Goal: Task Accomplishment & Management: Manage account settings

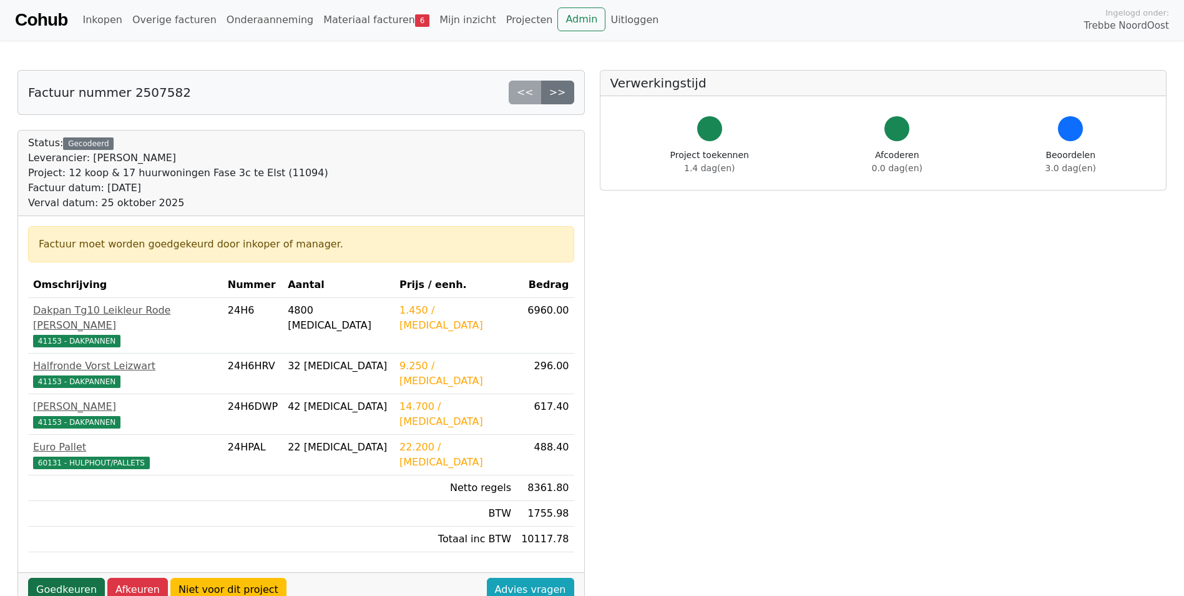
click at [60, 578] on link "Goedkeuren" at bounding box center [66, 590] width 77 height 24
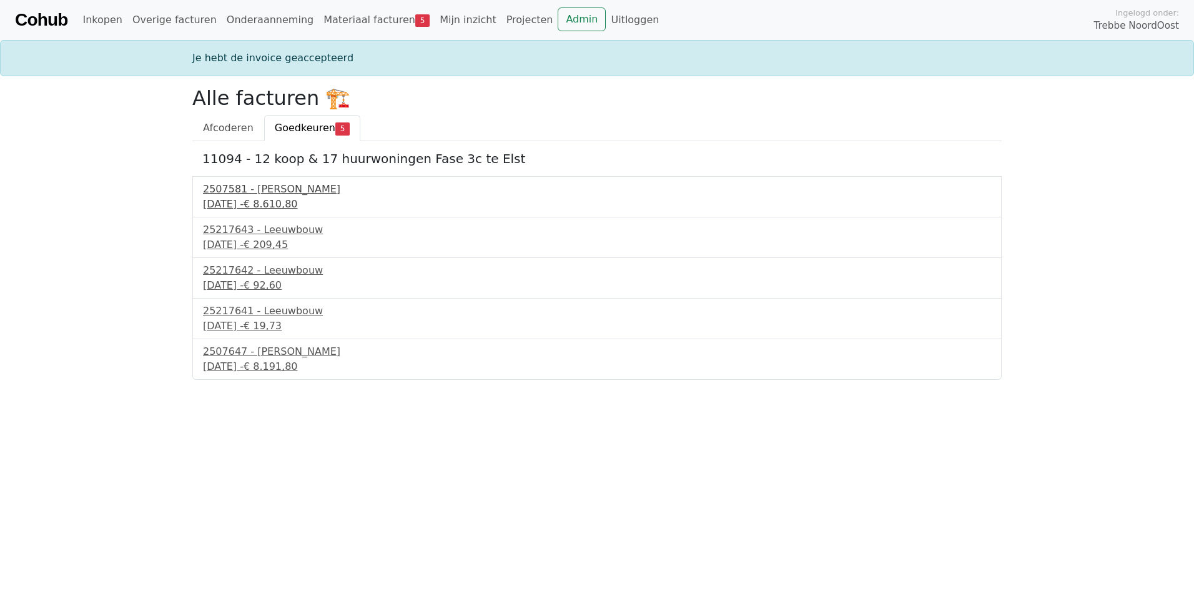
click at [260, 202] on div "25 september 2025 - € 8.610,80" at bounding box center [597, 204] width 788 height 15
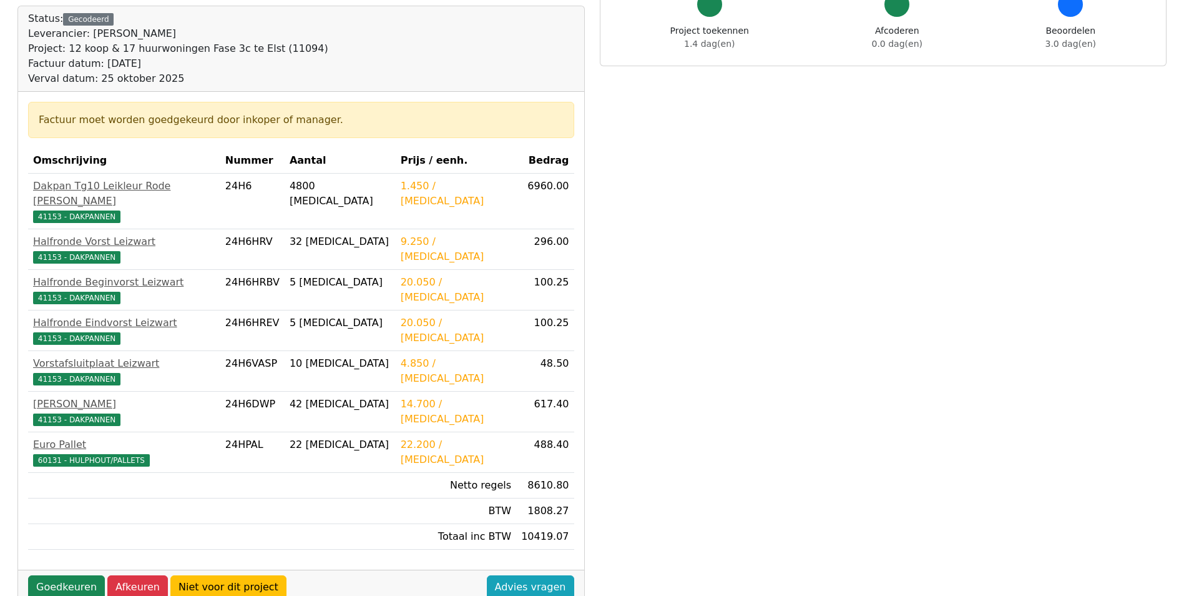
scroll to position [125, 0]
click at [60, 581] on link "Goedkeuren" at bounding box center [66, 586] width 77 height 24
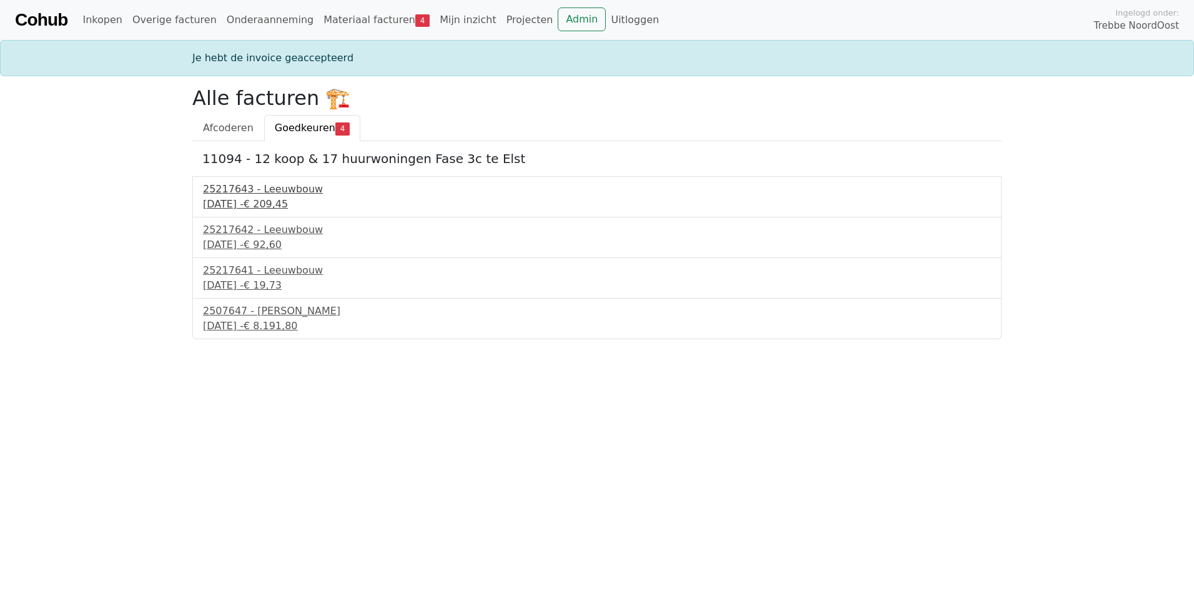
click at [282, 192] on div "25217643 - Leeuwbouw" at bounding box center [597, 189] width 788 height 15
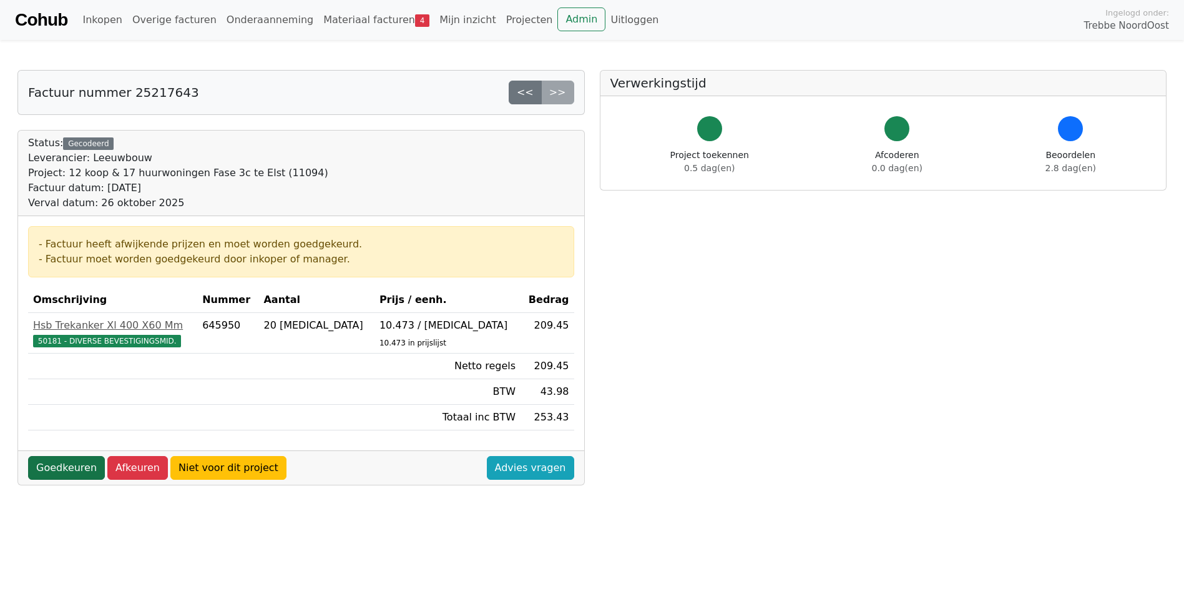
click at [61, 466] on link "Goedkeuren" at bounding box center [66, 468] width 77 height 24
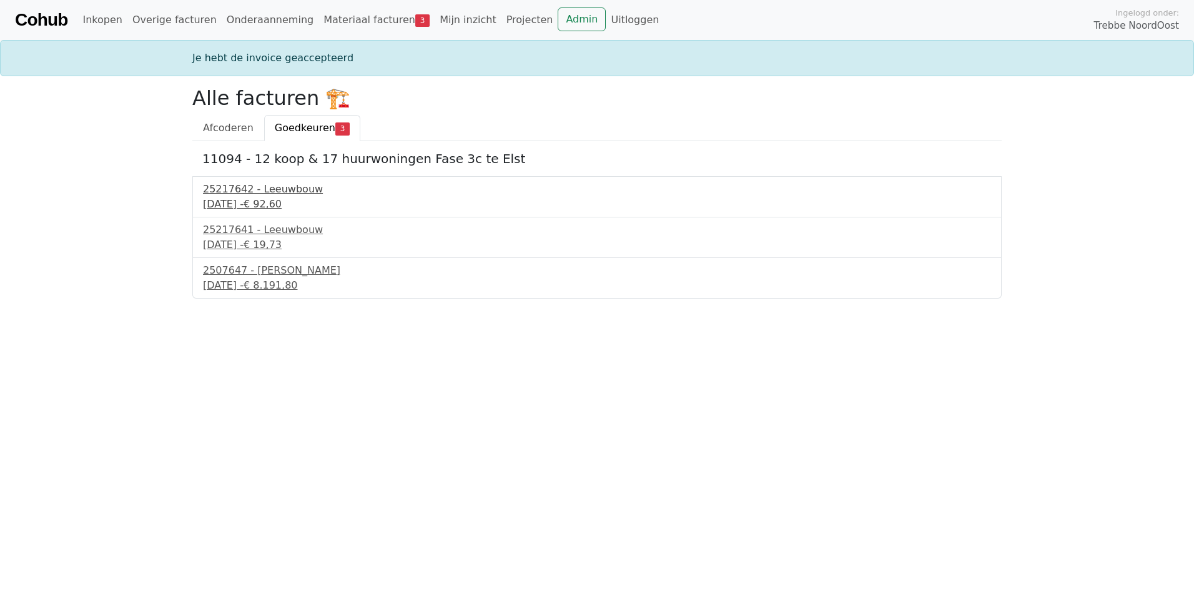
click at [260, 183] on div "25217642 - Leeuwbouw" at bounding box center [597, 189] width 788 height 15
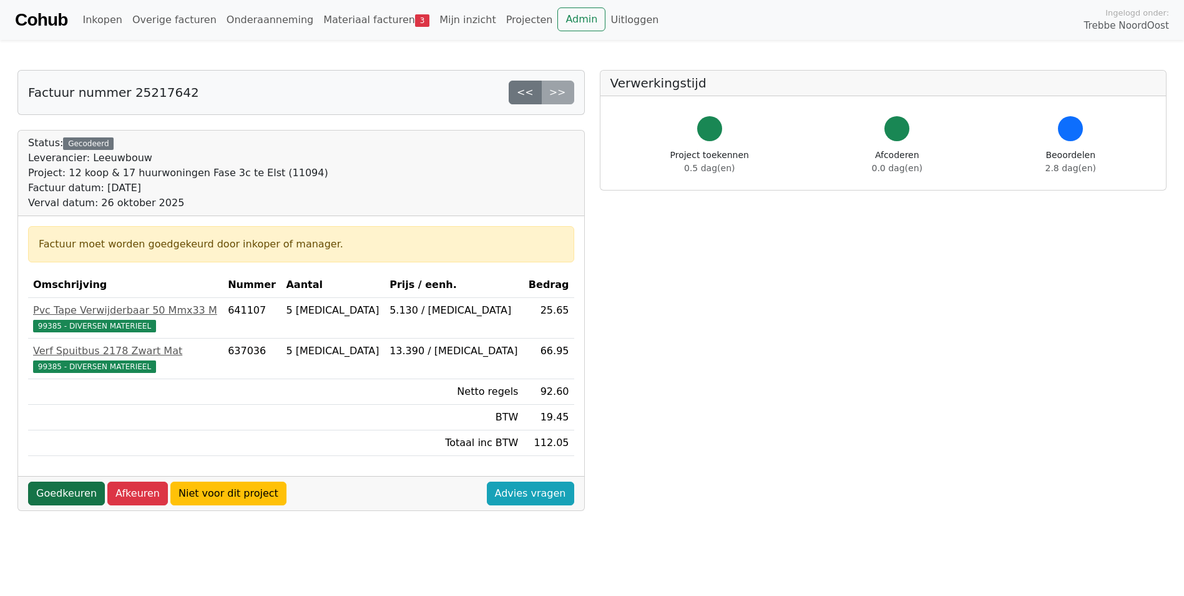
click at [47, 491] on link "Goedkeuren" at bounding box center [66, 493] width 77 height 24
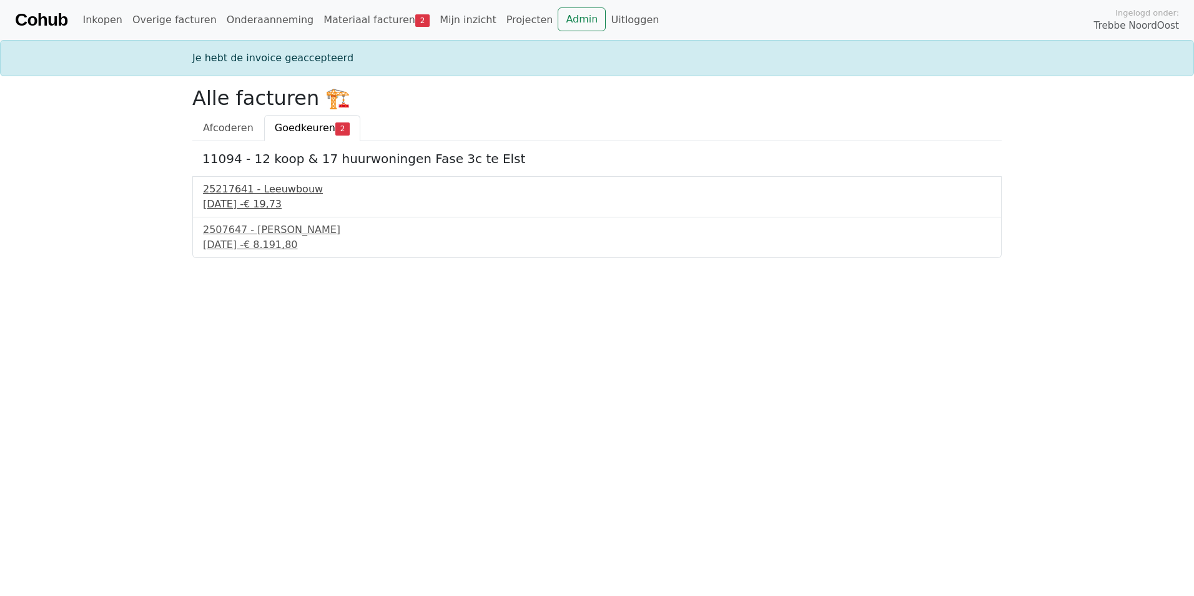
click at [259, 191] on div "25217641 - Leeuwbouw" at bounding box center [597, 189] width 788 height 15
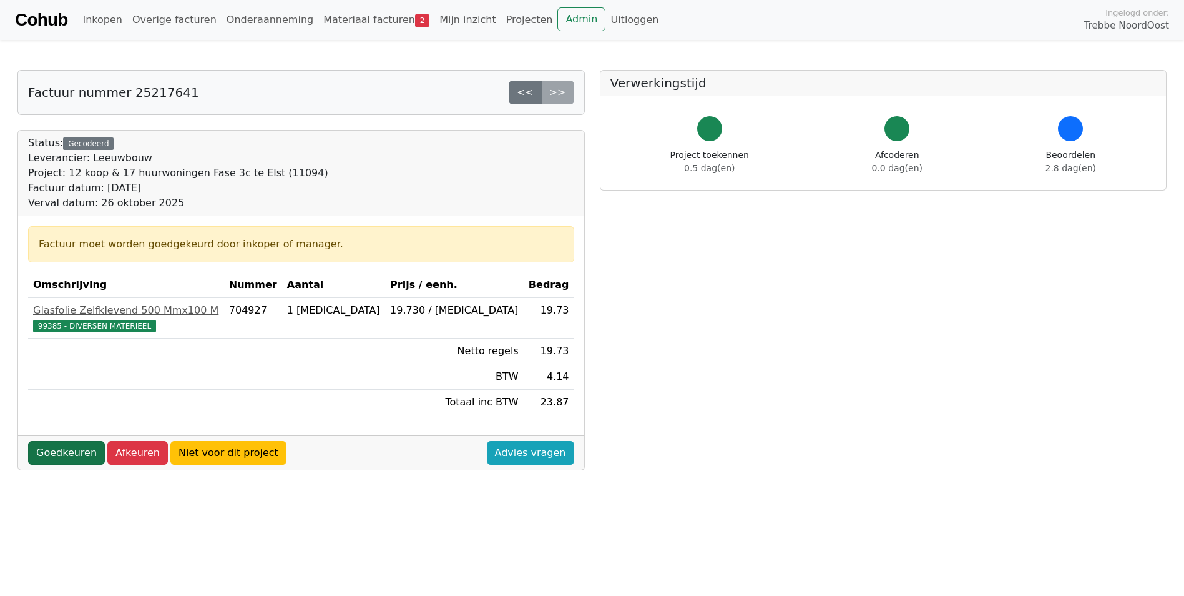
click at [72, 451] on link "Goedkeuren" at bounding box center [66, 453] width 77 height 24
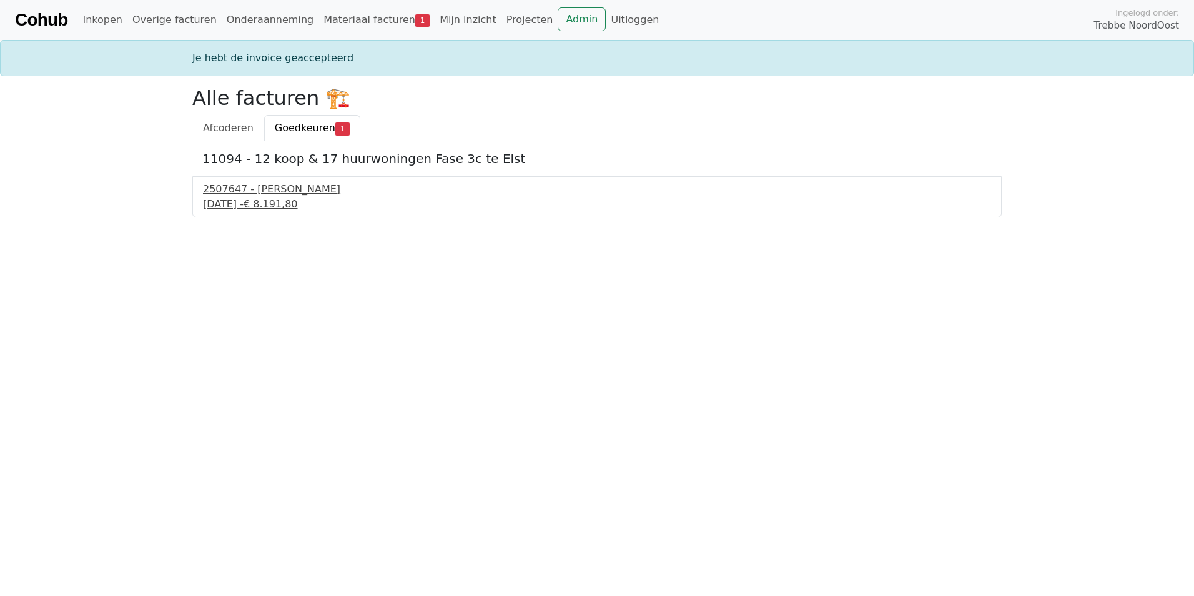
click at [239, 192] on div "2507647 - [PERSON_NAME]" at bounding box center [597, 189] width 788 height 15
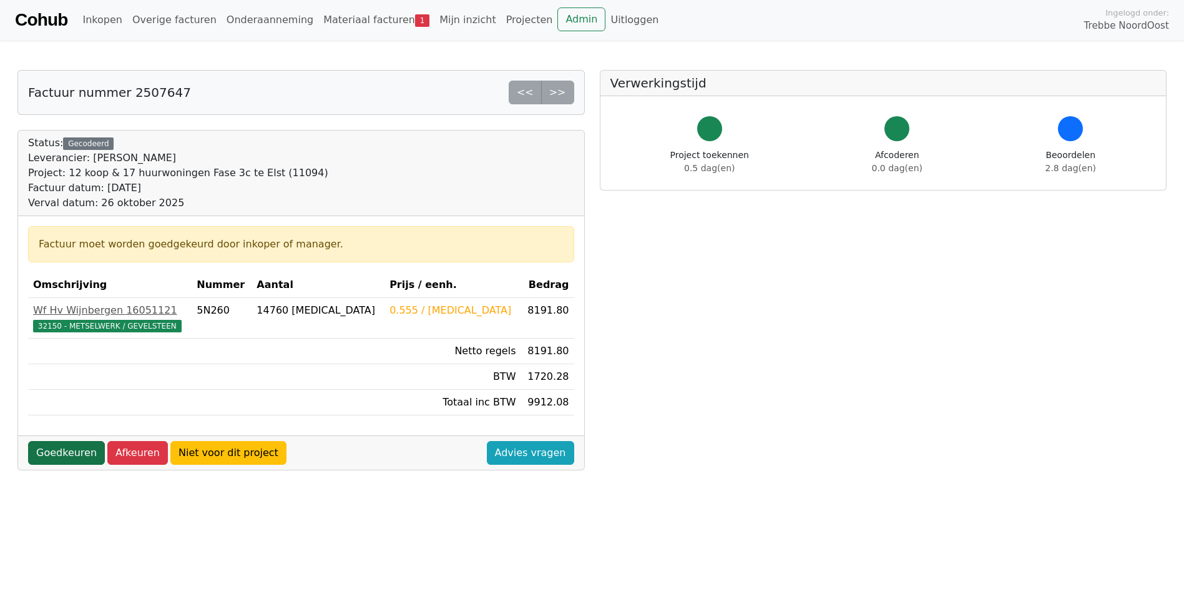
click at [54, 456] on link "Goedkeuren" at bounding box center [66, 453] width 77 height 24
